Goal: Task Accomplishment & Management: Use online tool/utility

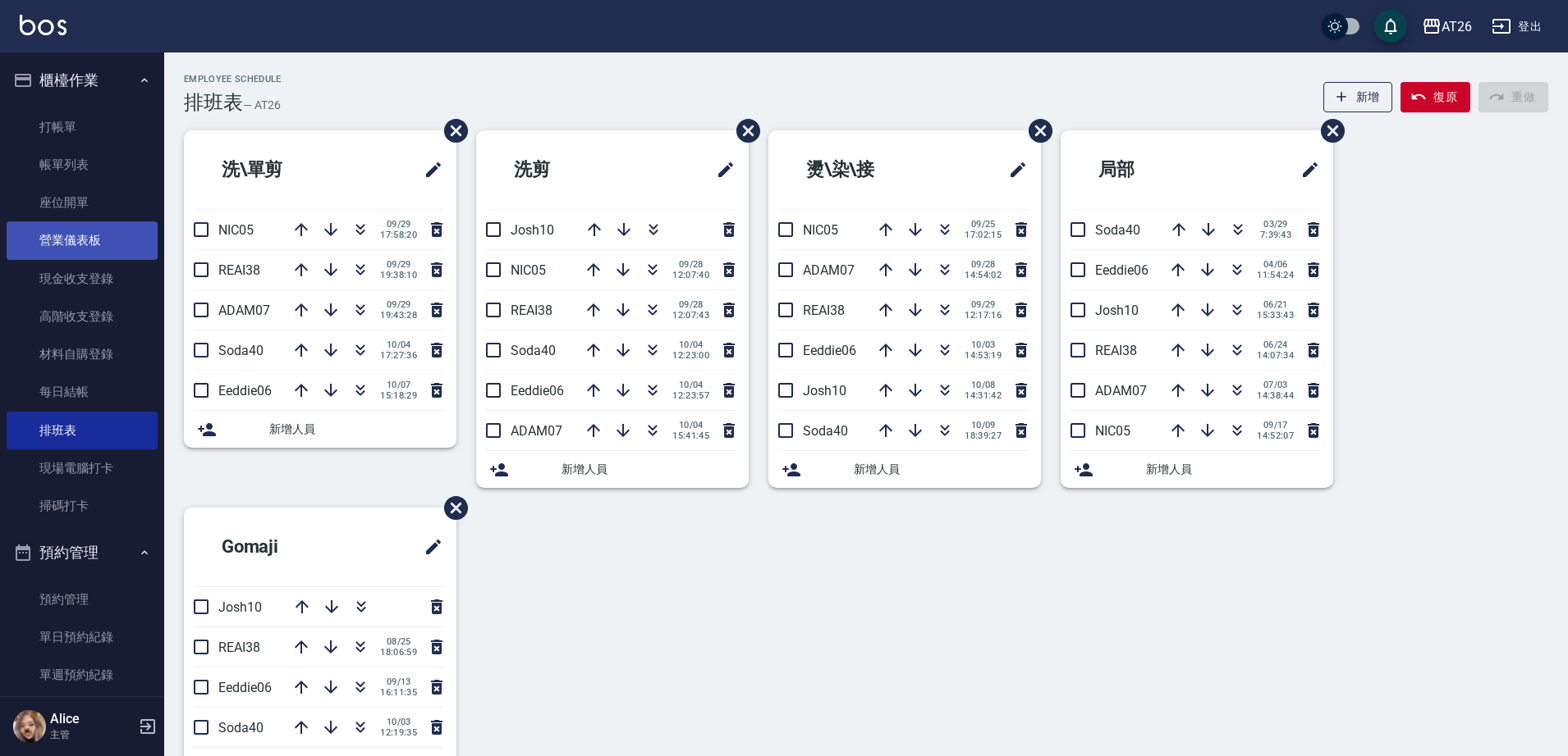
drag, startPoint x: 112, startPoint y: 146, endPoint x: 137, endPoint y: 225, distance: 82.9
click at [112, 146] on link "帳單列表" at bounding box center [82, 164] width 151 height 38
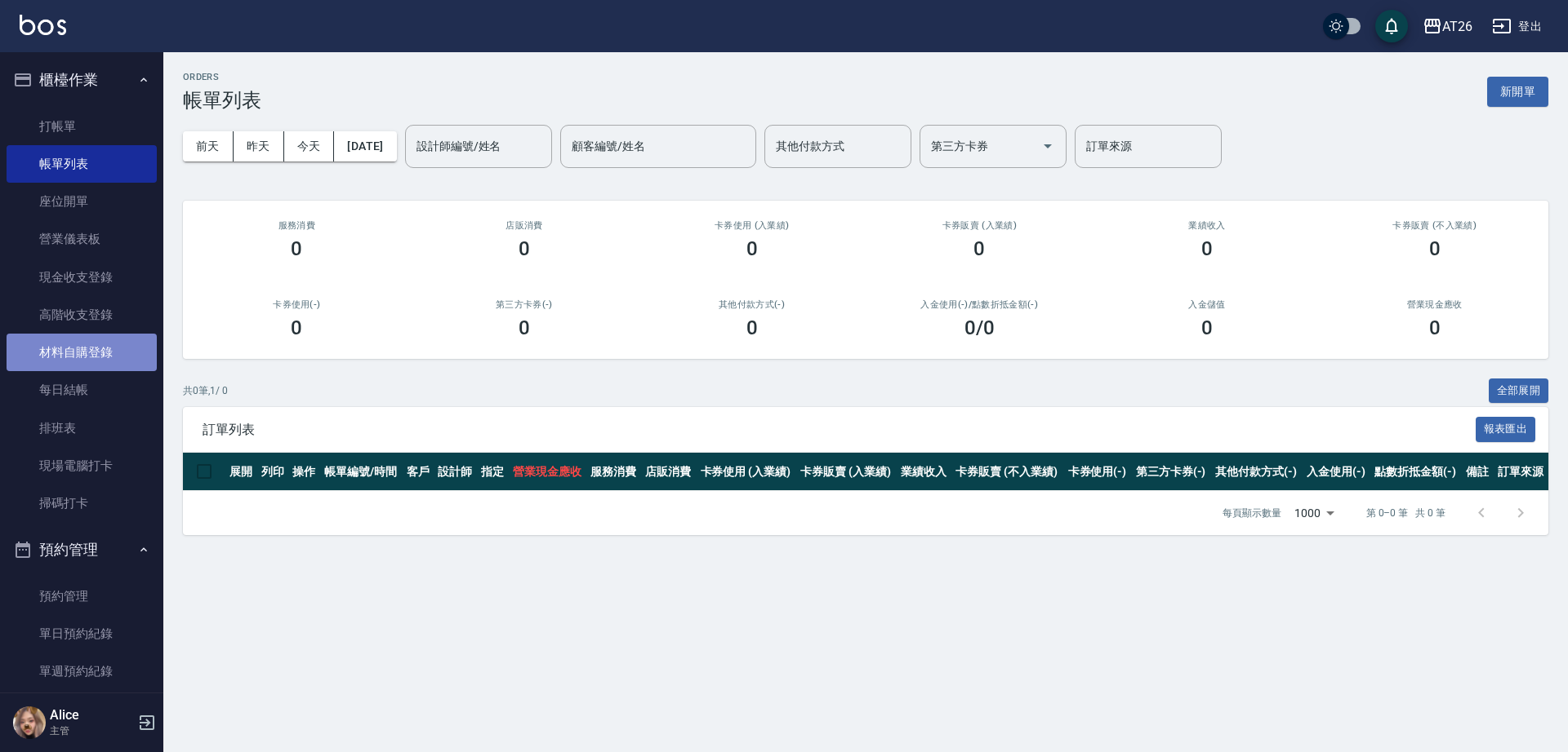
click at [98, 342] on link "材料自購登錄" at bounding box center [81, 352] width 151 height 37
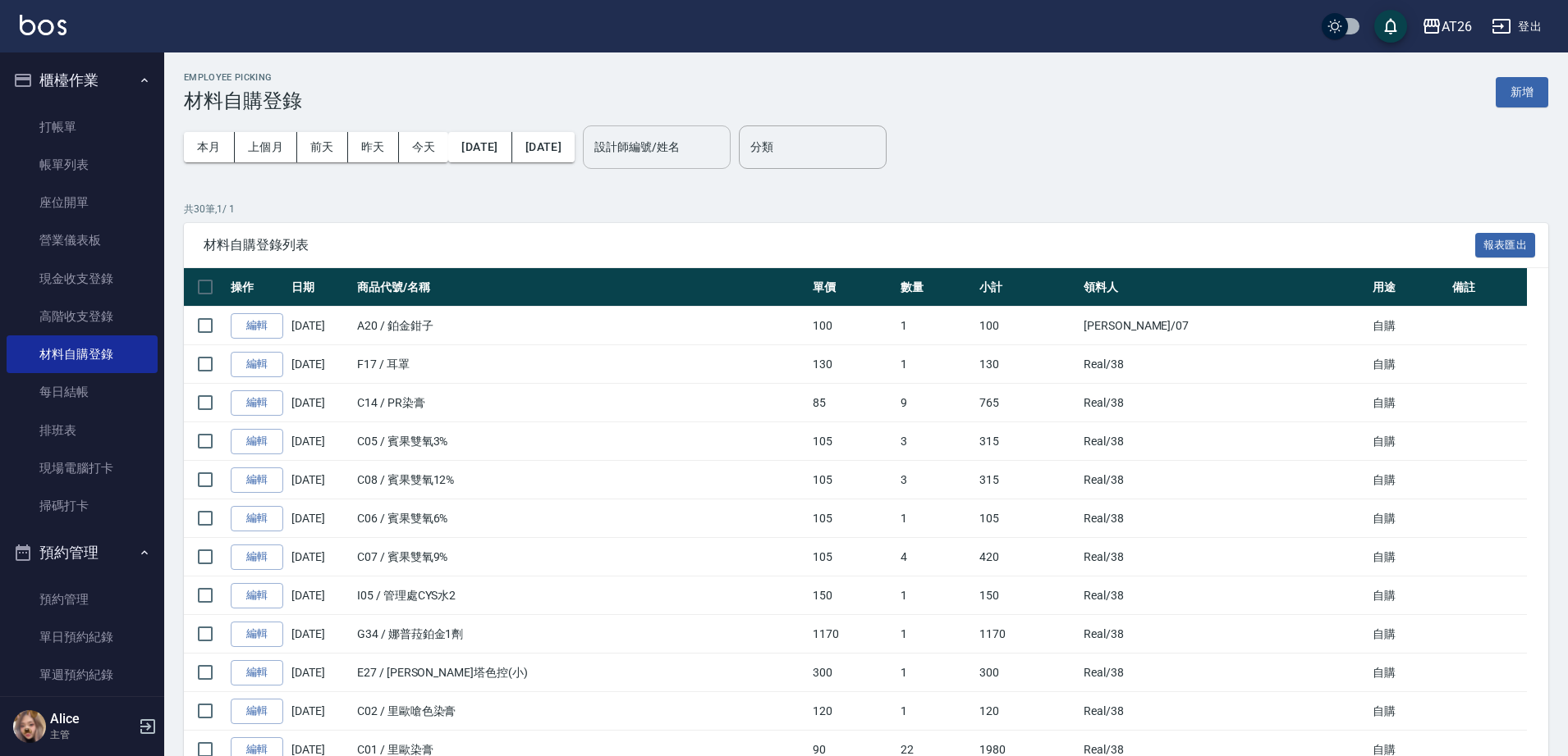
click at [686, 145] on input "設計師編號/姓名" at bounding box center [656, 147] width 133 height 28
type input "ㄕ"
type input "tg"
click at [1532, 97] on button "新增" at bounding box center [1521, 92] width 52 height 30
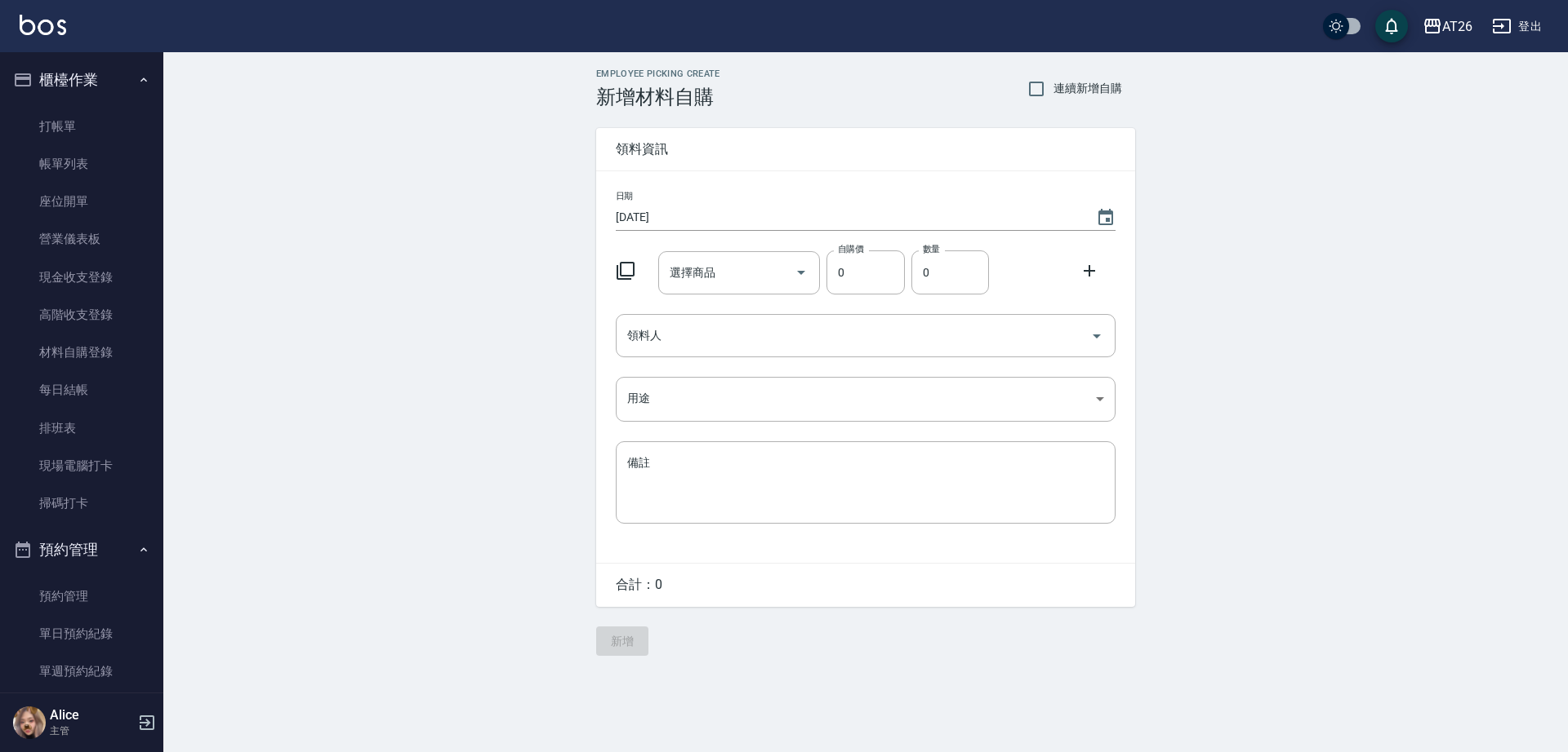
click at [689, 269] on div "選擇商品 選擇商品" at bounding box center [740, 272] width 163 height 43
type input "調配燙TG第一劑"
type input "250"
type input "1"
click at [788, 339] on input "領料人" at bounding box center [853, 335] width 460 height 28
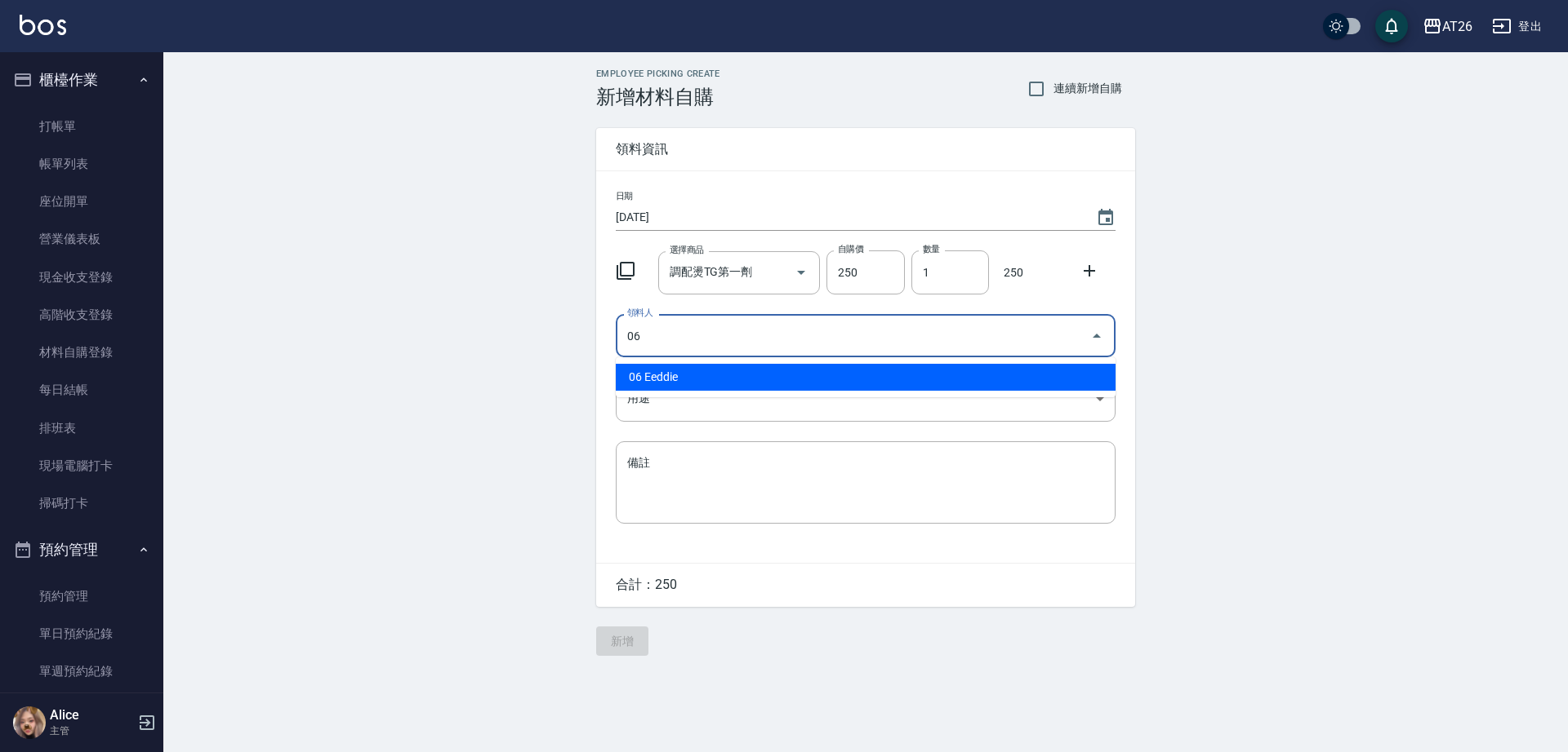
type input "06 Eeddie"
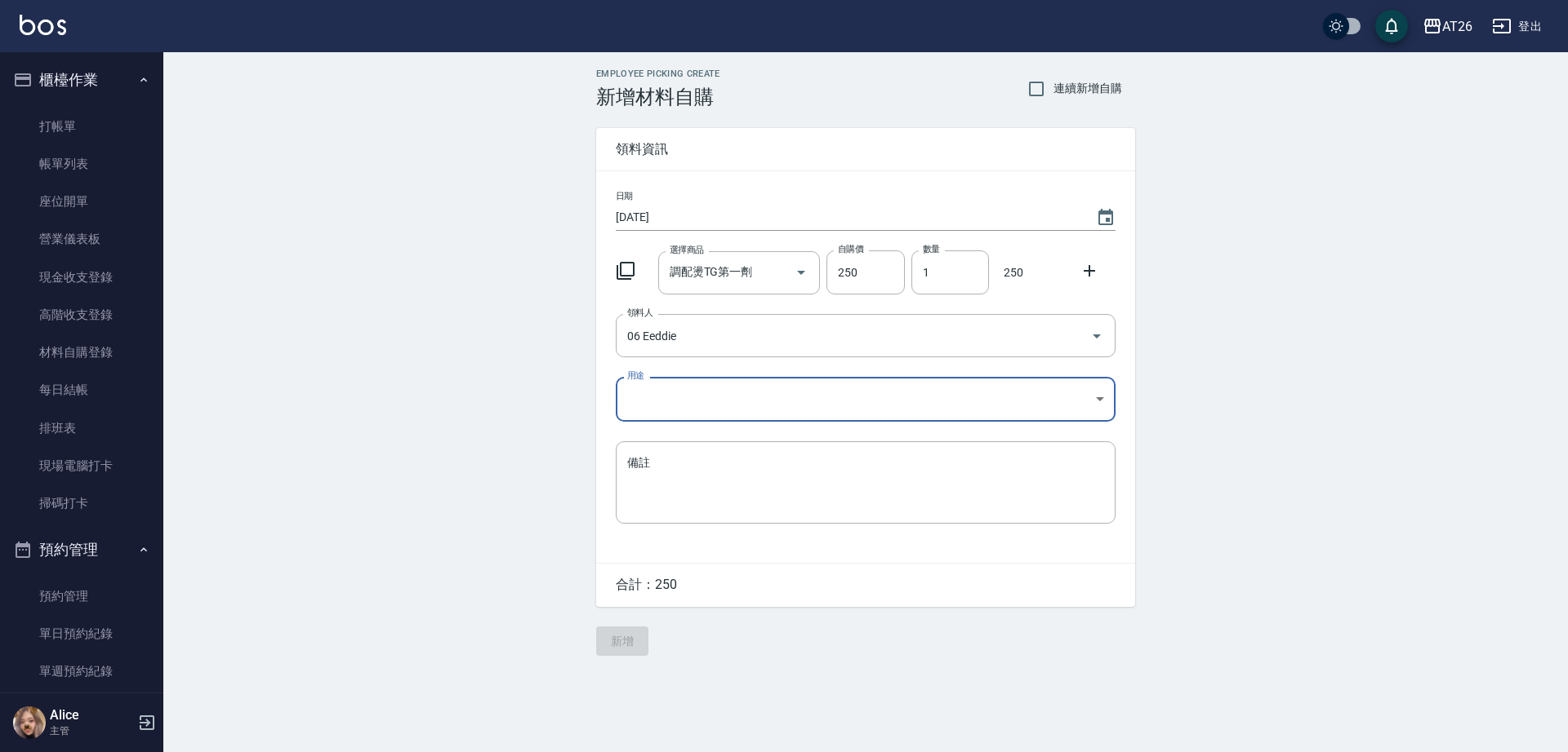
click at [781, 400] on body "AT26 登出 櫃檯作業 打帳單 帳單列表 座位開單 營業儀表板 現金收支登錄 高階收支登錄 材料自購登錄 每日結帳 排班表 現場電腦打卡 掃碼打卡 預約管理…" at bounding box center [784, 376] width 1568 height 752
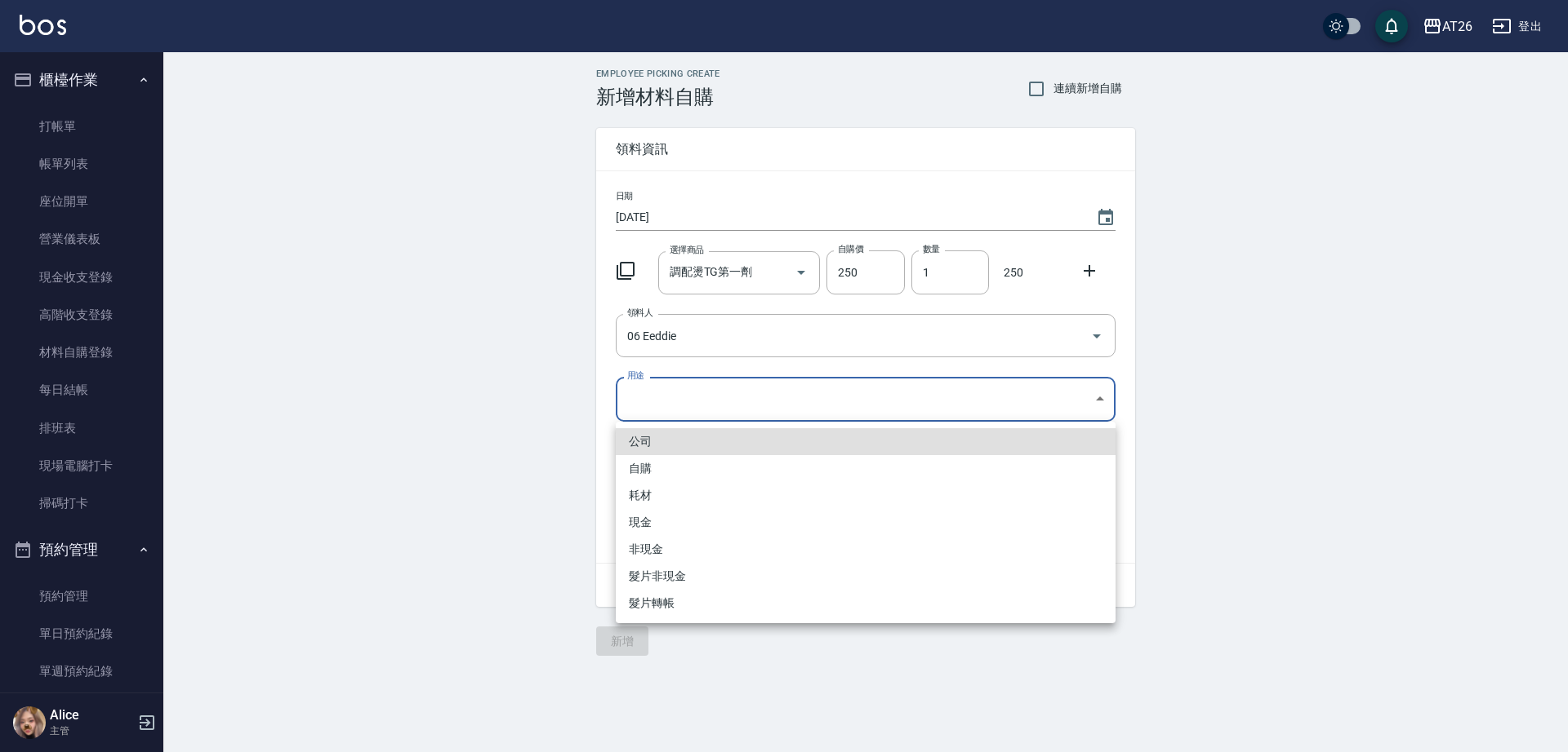
click at [708, 471] on li "自購" at bounding box center [865, 469] width 500 height 27
type input "自購"
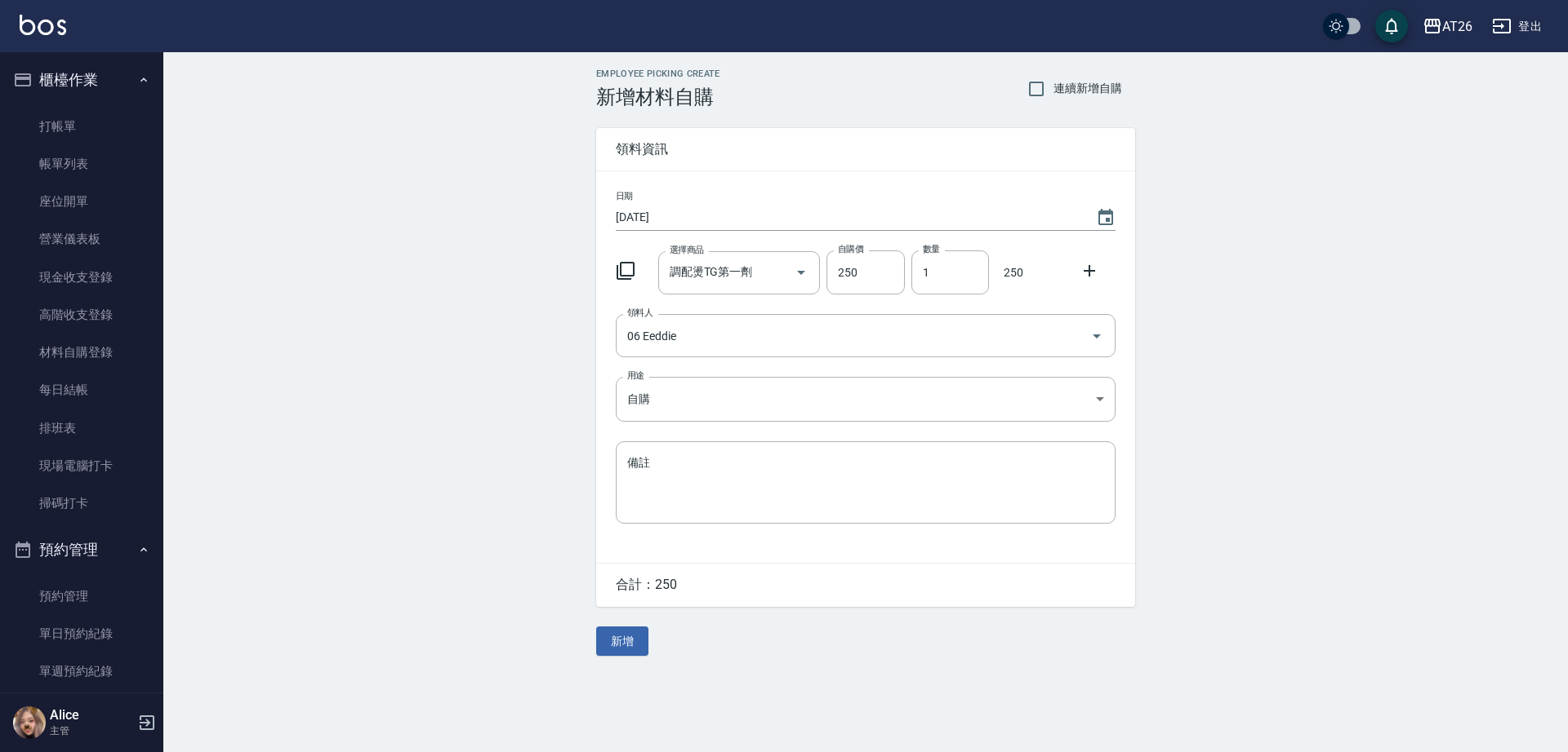
click at [626, 628] on div "Employee Picking Create 新增材料自購 連續新增自購 領料資訊 日期 [DATE] 選擇商品 調配燙TG第一劑 選擇商品 自購價 250…" at bounding box center [866, 362] width 572 height 621
click at [626, 643] on button "新增" at bounding box center [622, 642] width 52 height 30
